Goal: Find specific page/section: Find specific page/section

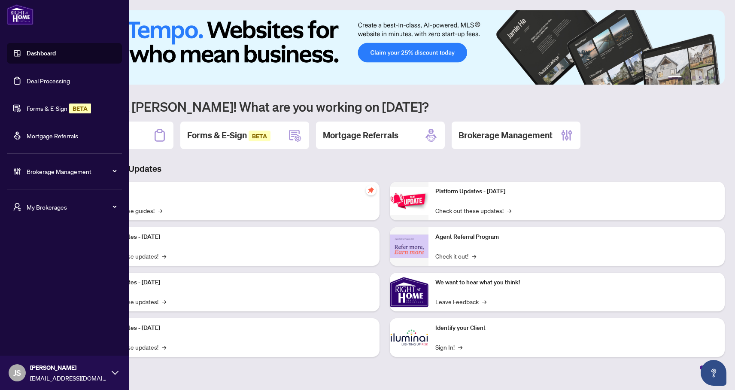
click at [73, 208] on span "My Brokerages" at bounding box center [71, 206] width 89 height 9
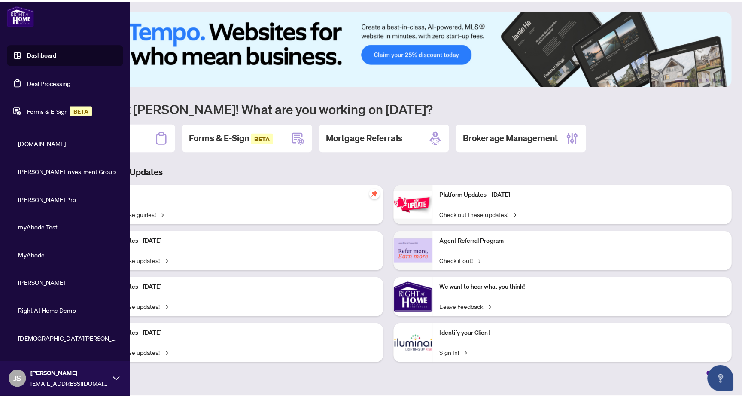
scroll to position [65, 0]
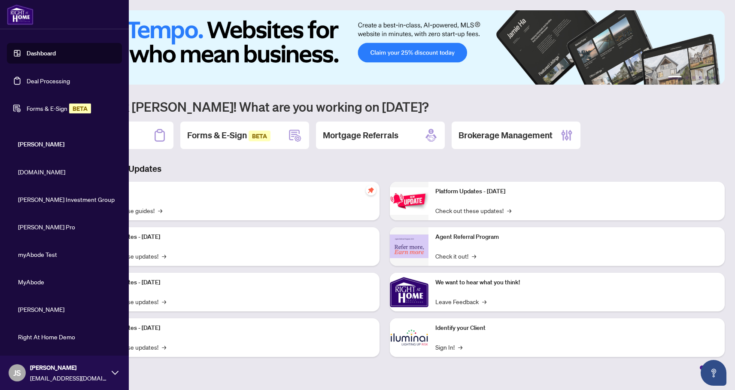
click at [40, 173] on span "[DOMAIN_NAME]" at bounding box center [67, 171] width 98 height 9
